Goal: Navigation & Orientation: Find specific page/section

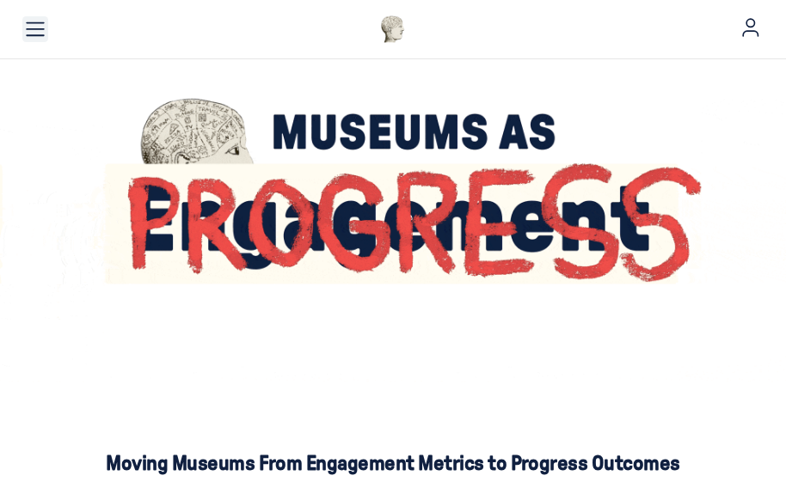
click at [36, 18] on button "Toggle menu" at bounding box center [35, 29] width 26 height 26
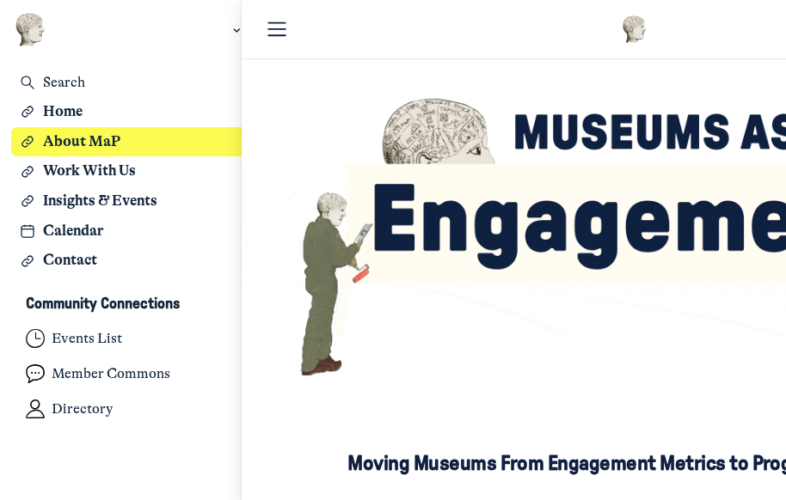
click at [78, 143] on h3 "About MaP" at bounding box center [142, 142] width 199 height 18
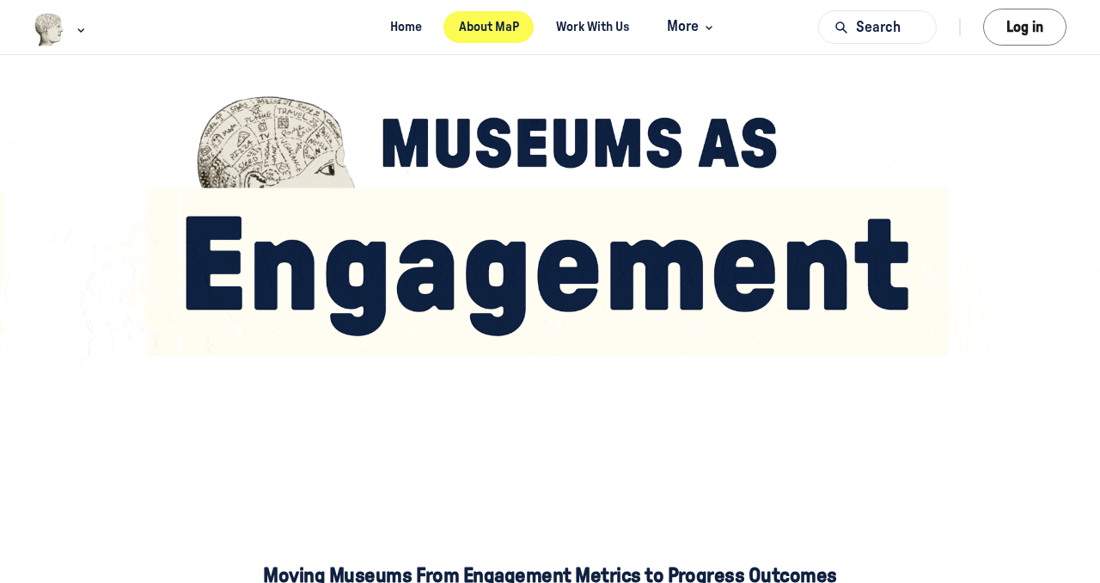
click at [476, 27] on link "About MaP" at bounding box center [488, 27] width 90 height 32
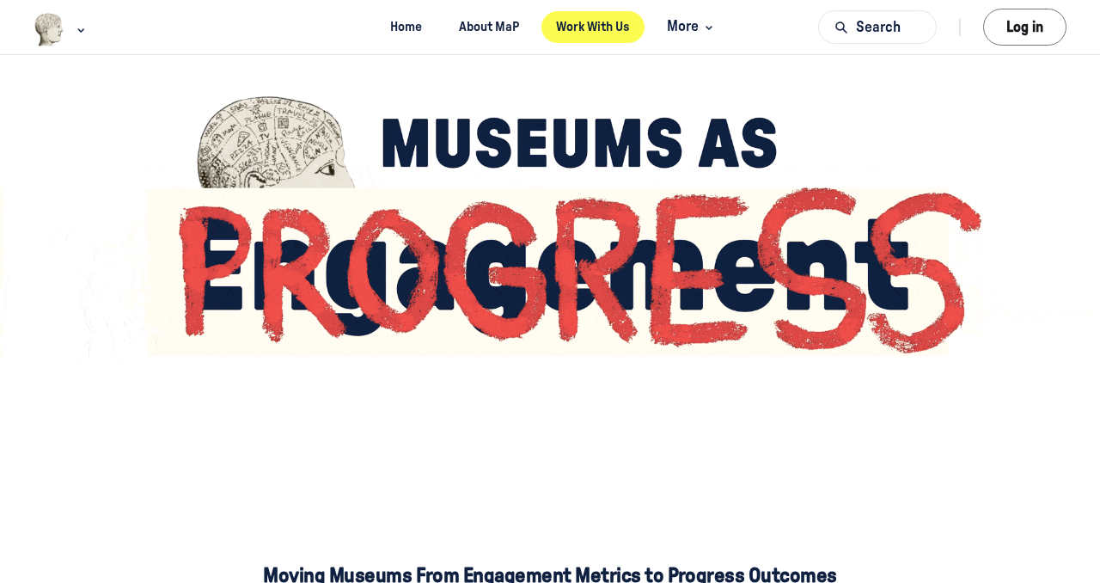
click at [615, 27] on link "Work With Us" at bounding box center [593, 27] width 104 height 32
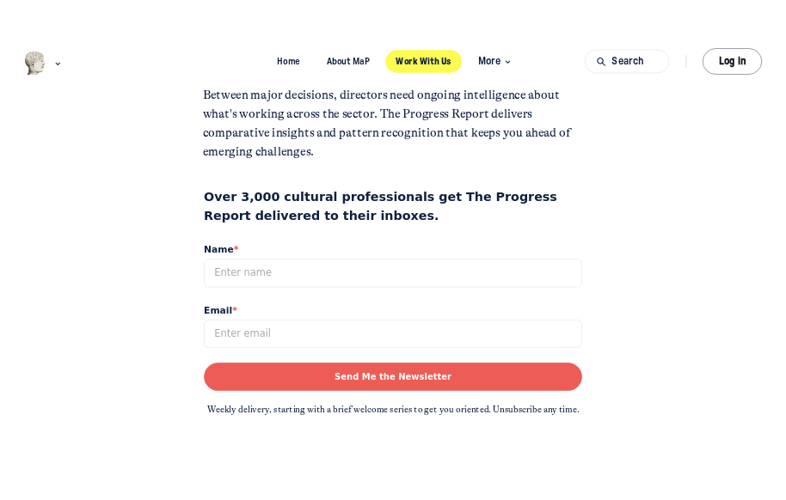
scroll to position [2429, 0]
